Goal: Task Accomplishment & Management: Complete application form

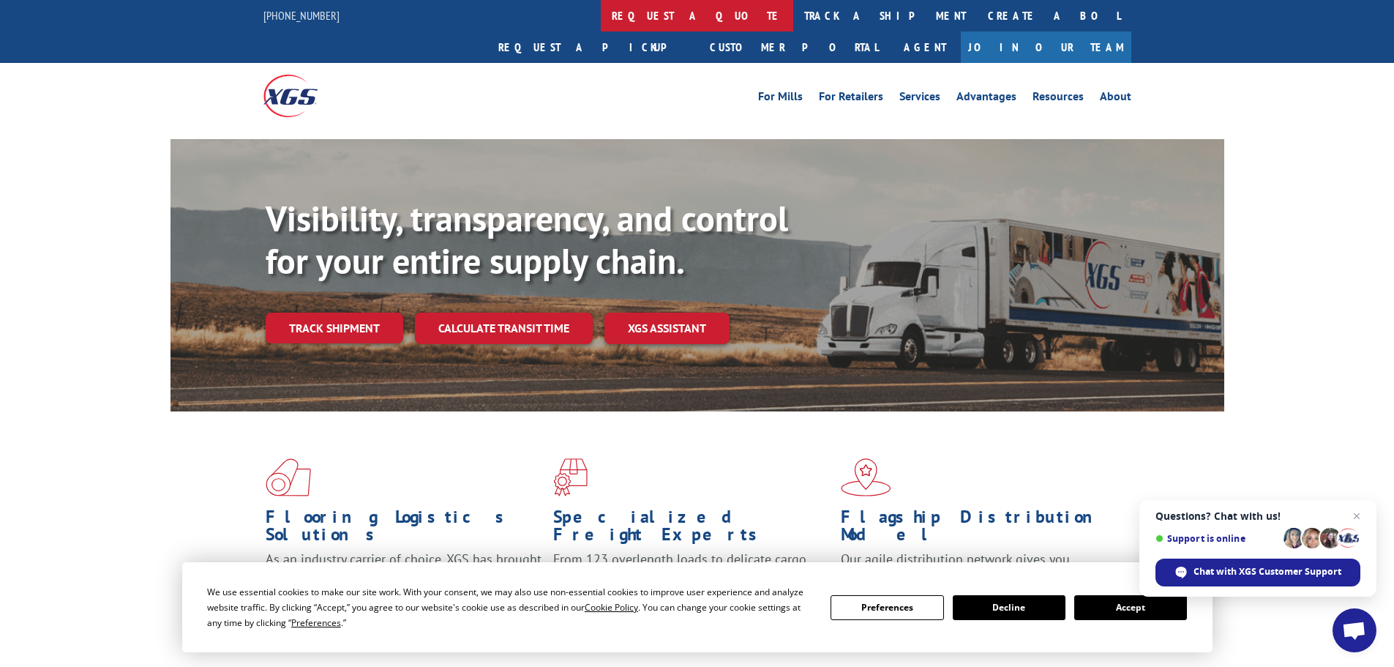
click at [601, 17] on link "request a quote" at bounding box center [697, 15] width 192 height 31
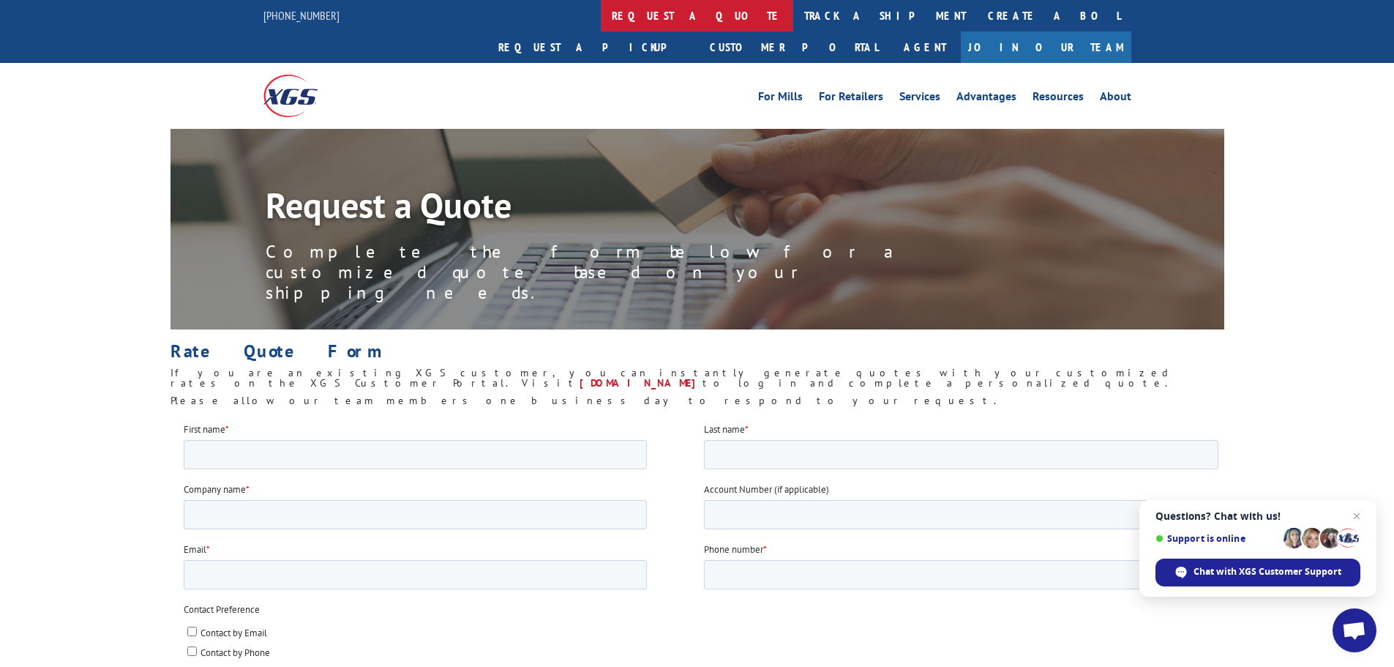
click at [601, 10] on link "request a quote" at bounding box center [697, 15] width 192 height 31
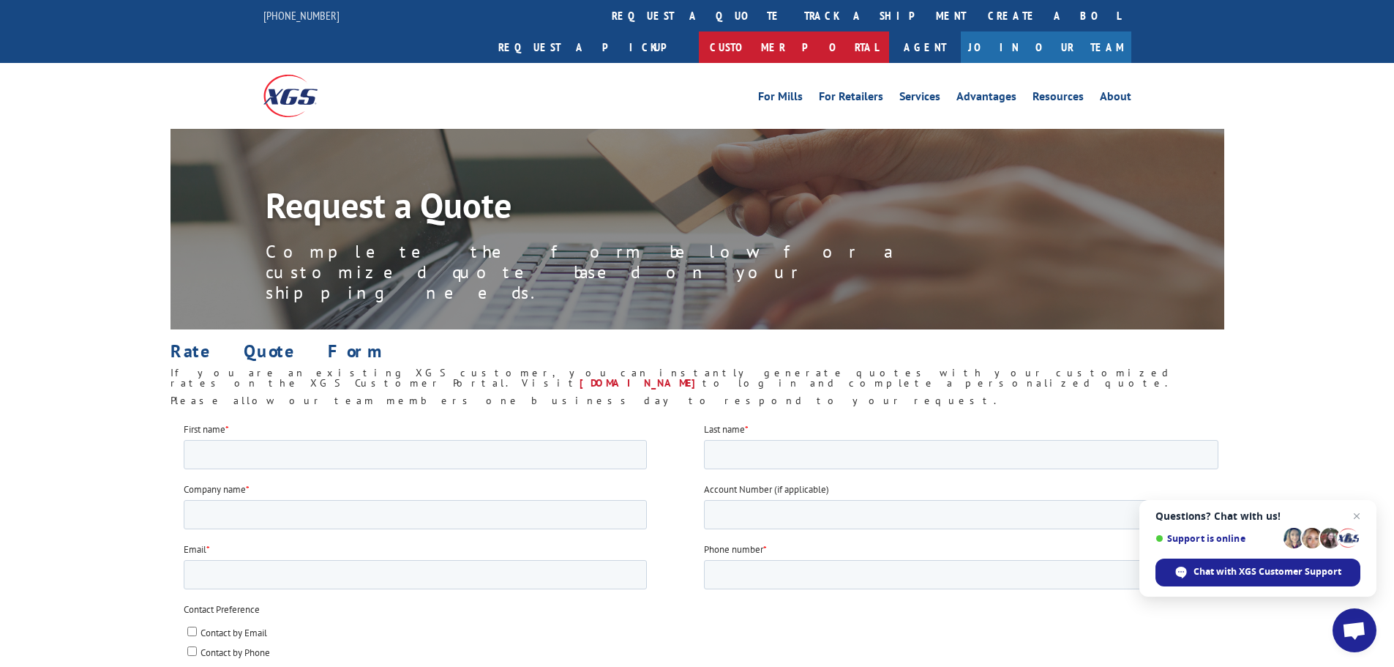
click at [889, 31] on link "Customer Portal" at bounding box center [794, 46] width 190 height 31
